Goal: Check status: Check status

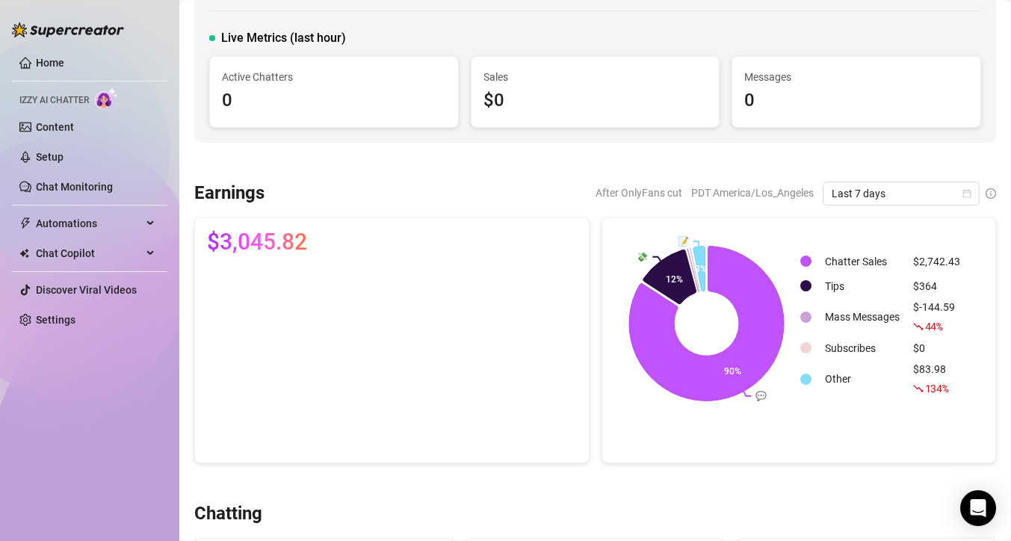
scroll to position [96, 0]
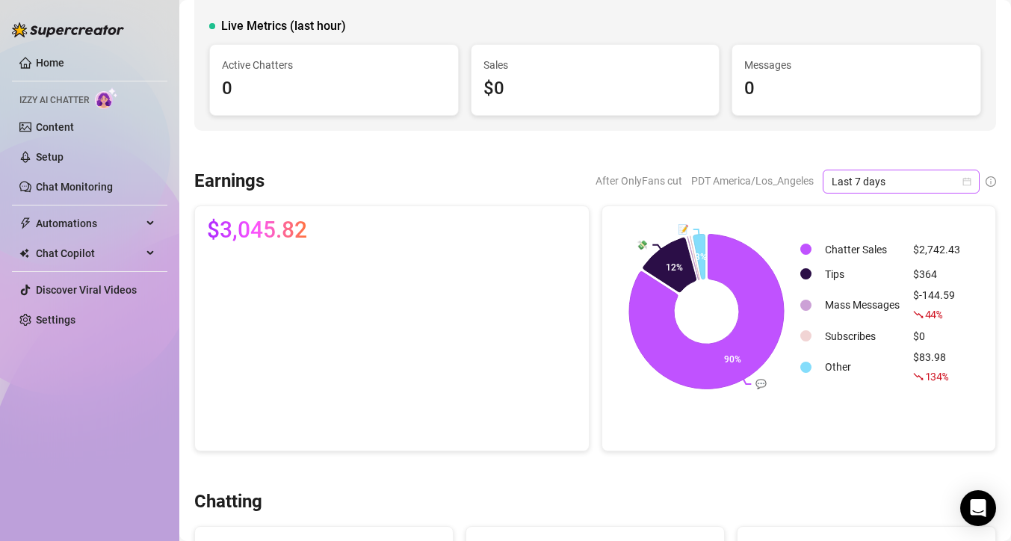
click at [967, 183] on icon "calendar" at bounding box center [966, 181] width 9 height 9
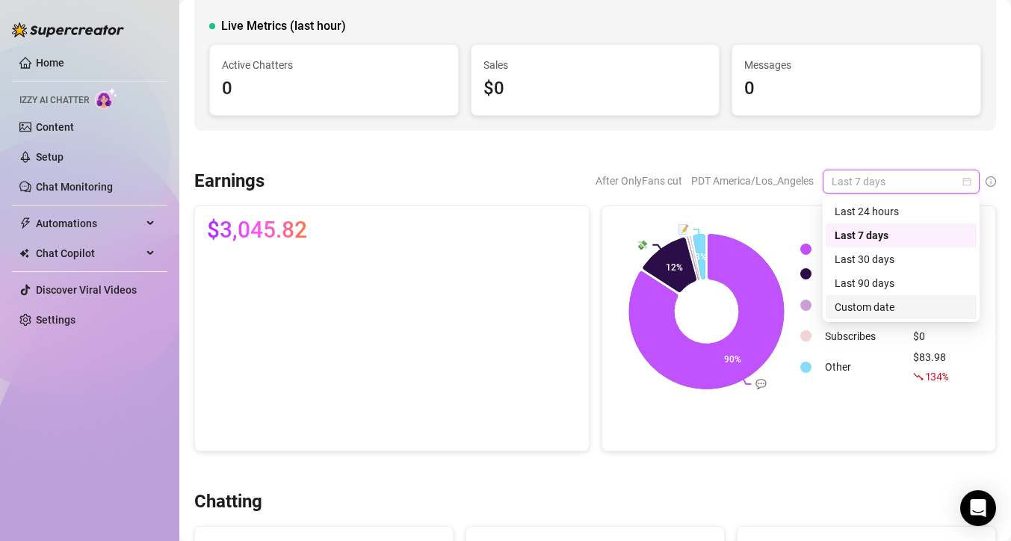
click at [867, 303] on div "Custom date" at bounding box center [900, 307] width 133 height 16
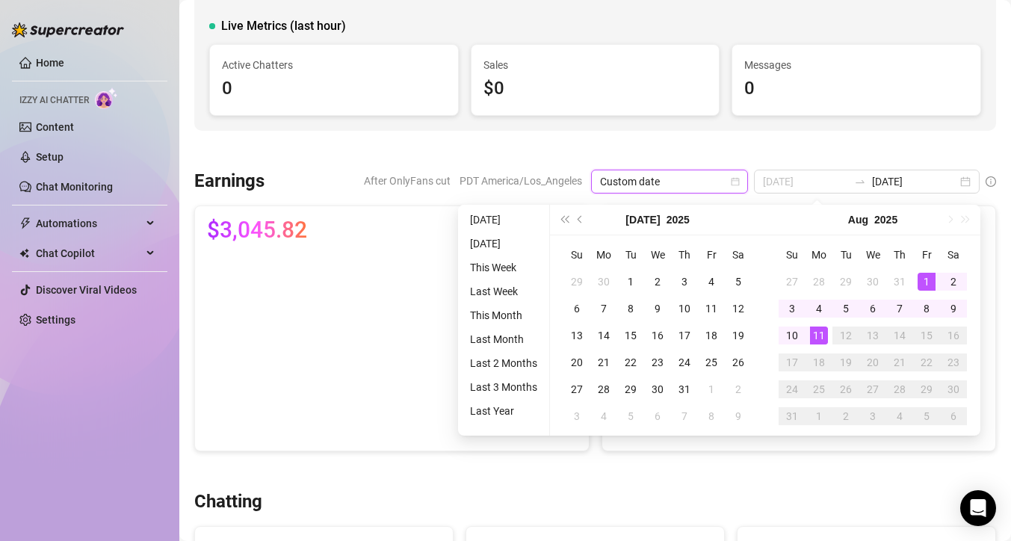
type input "[DATE]"
click at [926, 280] on div "1" at bounding box center [926, 282] width 18 height 18
type input "[DATE]"
click at [816, 329] on div "11" at bounding box center [819, 335] width 18 height 18
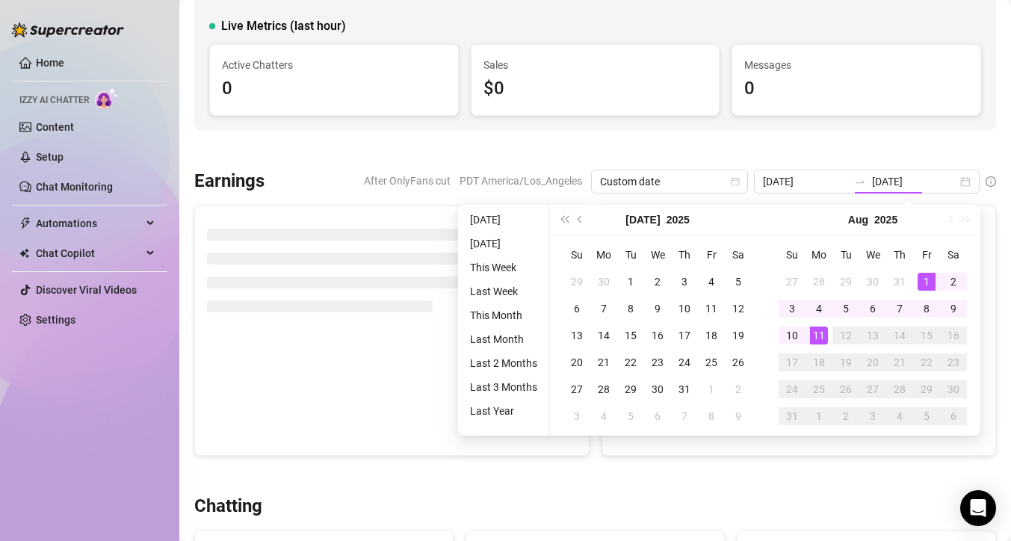
type input "[DATE]"
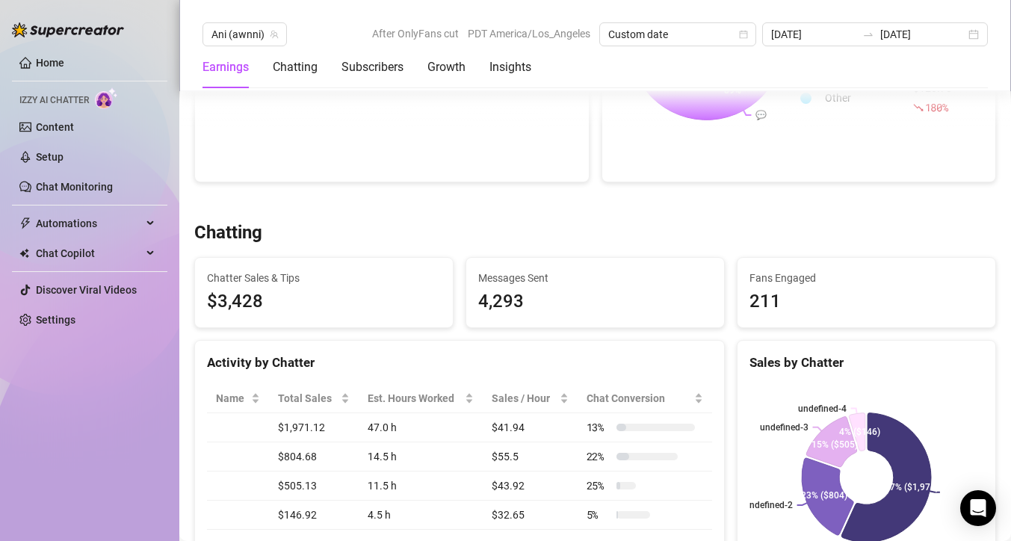
scroll to position [401, 0]
